Goal: Information Seeking & Learning: Learn about a topic

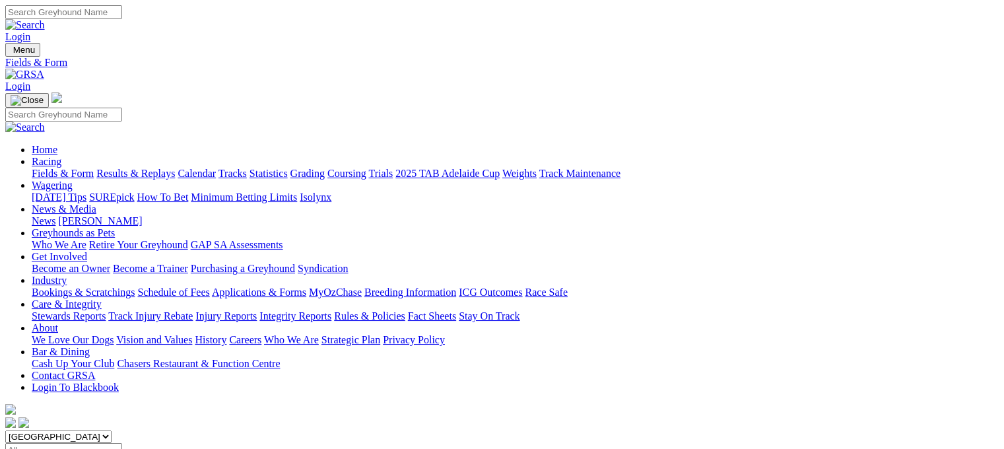
click at [88, 430] on select "[GEOGRAPHIC_DATA] [GEOGRAPHIC_DATA] [GEOGRAPHIC_DATA] [GEOGRAPHIC_DATA] [GEOGRA…" at bounding box center [58, 436] width 106 height 13
click at [175, 168] on link "Results & Replays" at bounding box center [135, 173] width 79 height 11
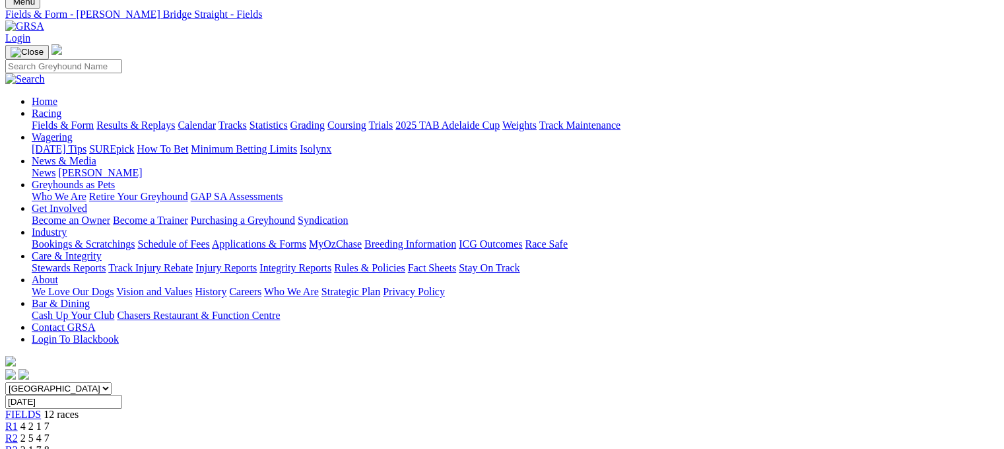
scroll to position [18, 0]
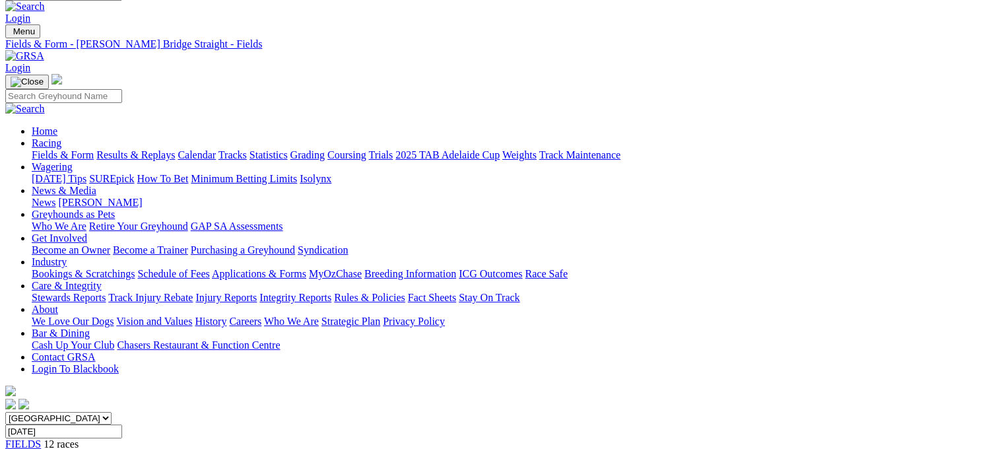
click at [175, 149] on link "Results & Replays" at bounding box center [135, 154] width 79 height 11
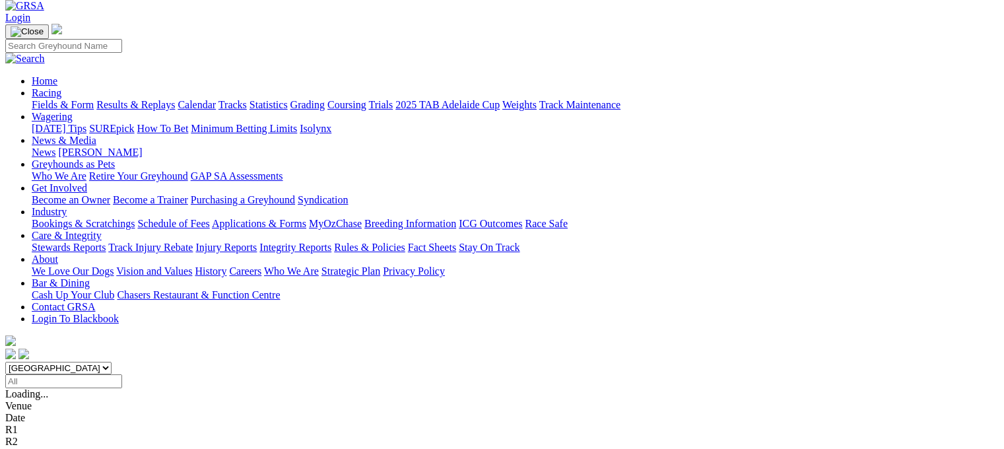
scroll to position [152, 0]
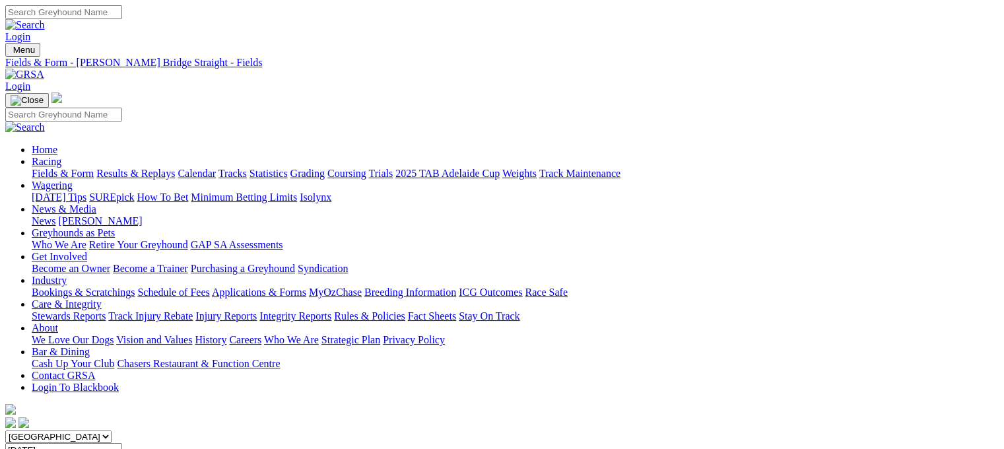
click at [63, 168] on link "Fields & Form" at bounding box center [63, 173] width 62 height 11
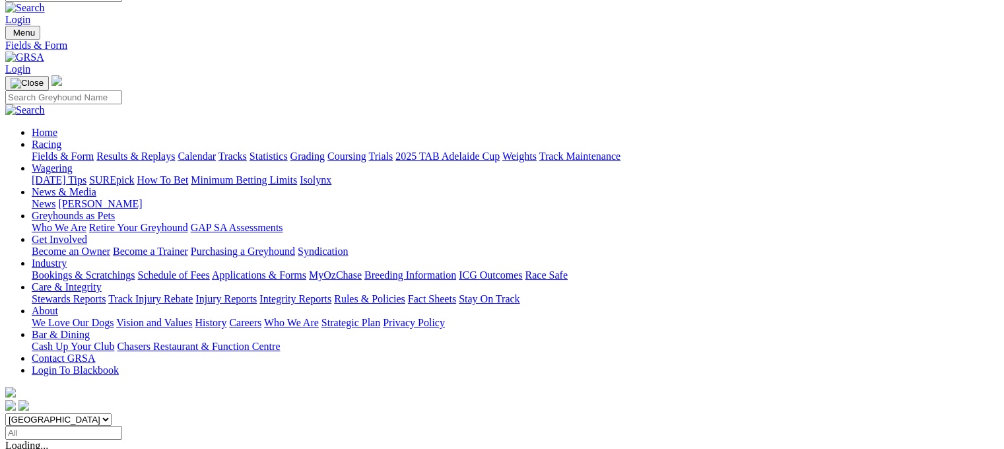
scroll to position [18, 0]
click at [151, 149] on link "Results & Replays" at bounding box center [135, 154] width 79 height 11
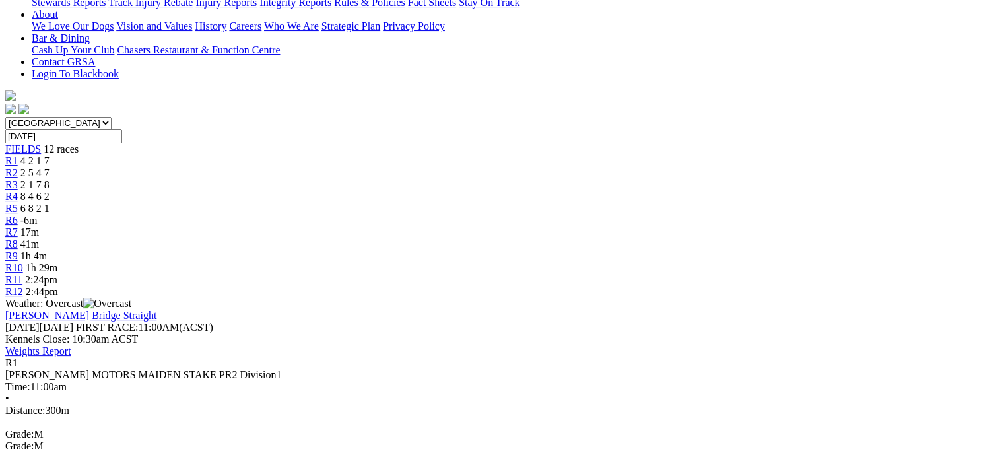
scroll to position [317, 0]
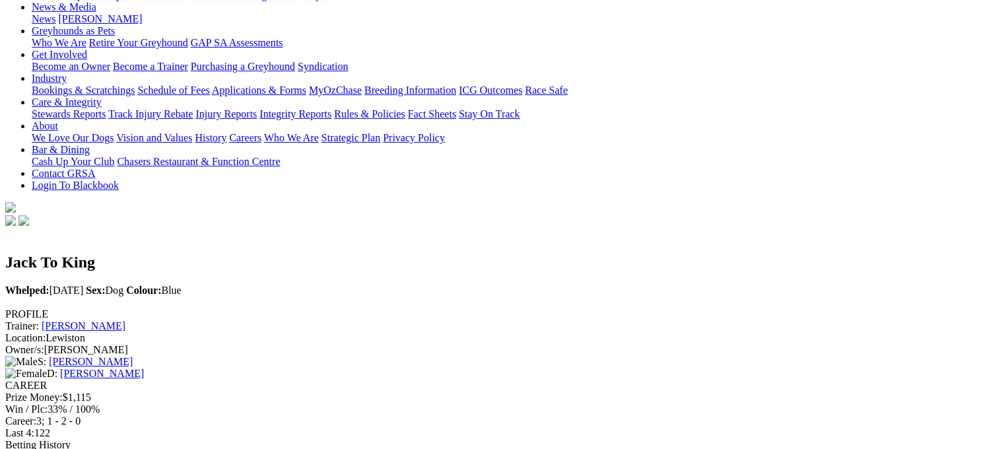
scroll to position [180, 0]
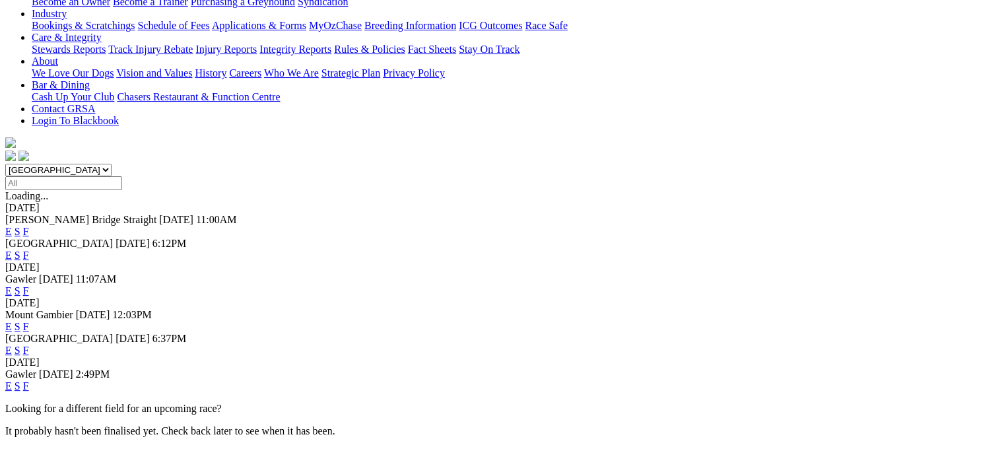
scroll to position [269, 0]
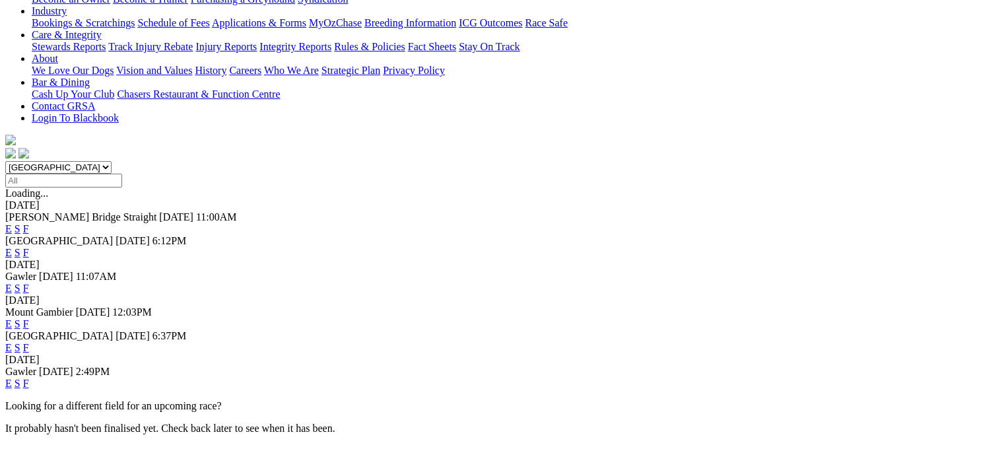
click at [29, 342] on link "F" at bounding box center [26, 347] width 6 height 11
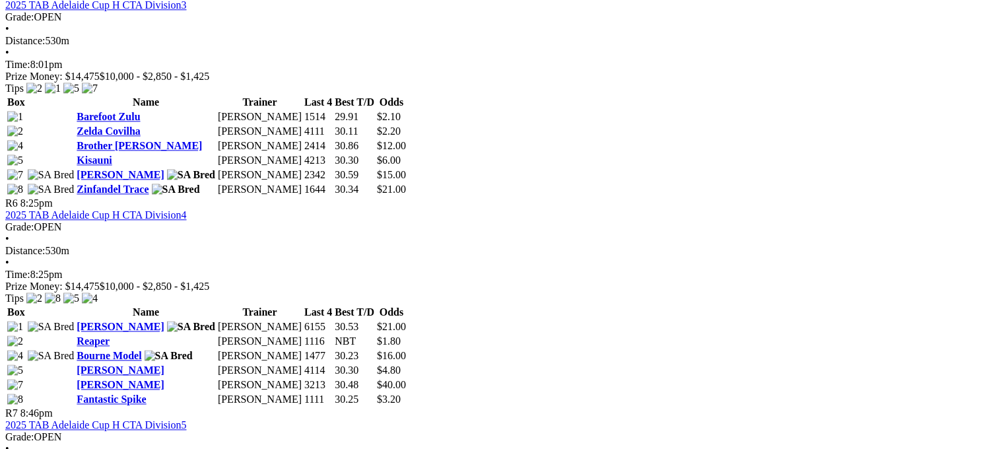
scroll to position [1655, 0]
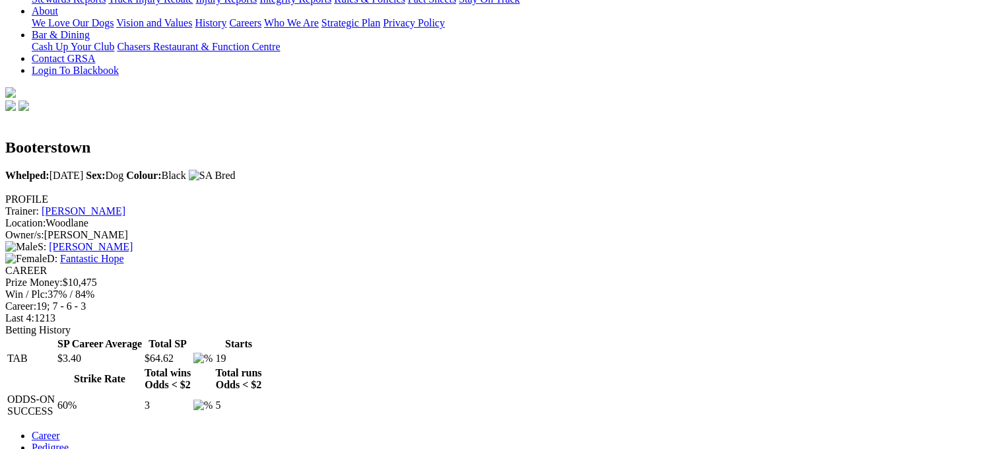
scroll to position [241, 0]
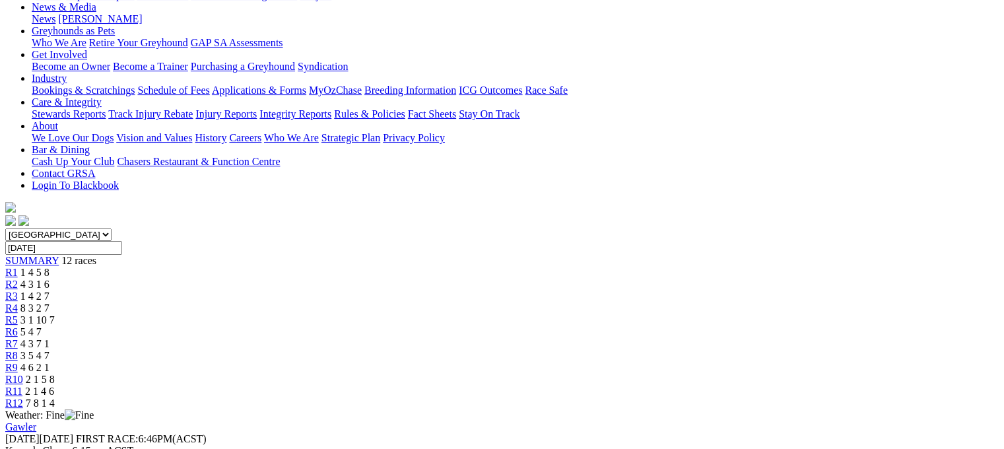
scroll to position [206, 0]
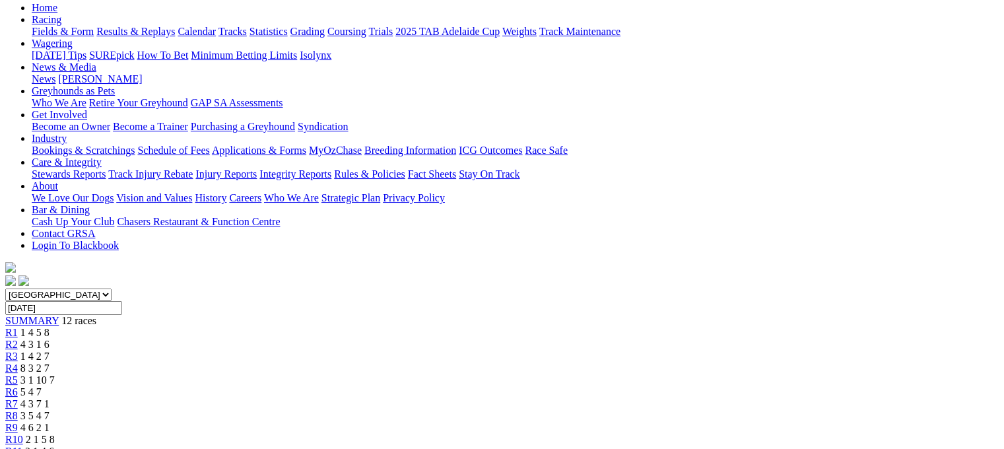
scroll to position [140, 0]
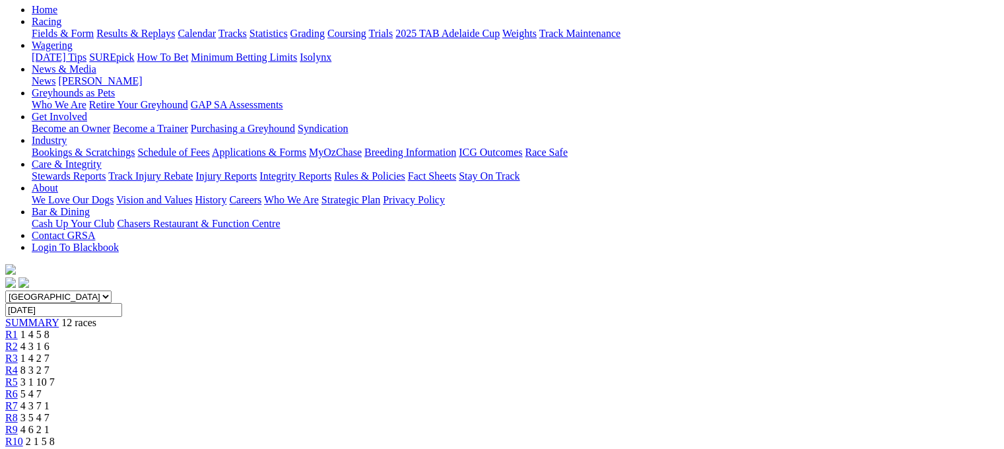
click at [59, 317] on span "SUMMARY" at bounding box center [31, 322] width 53 height 11
